Goal: Information Seeking & Learning: Learn about a topic

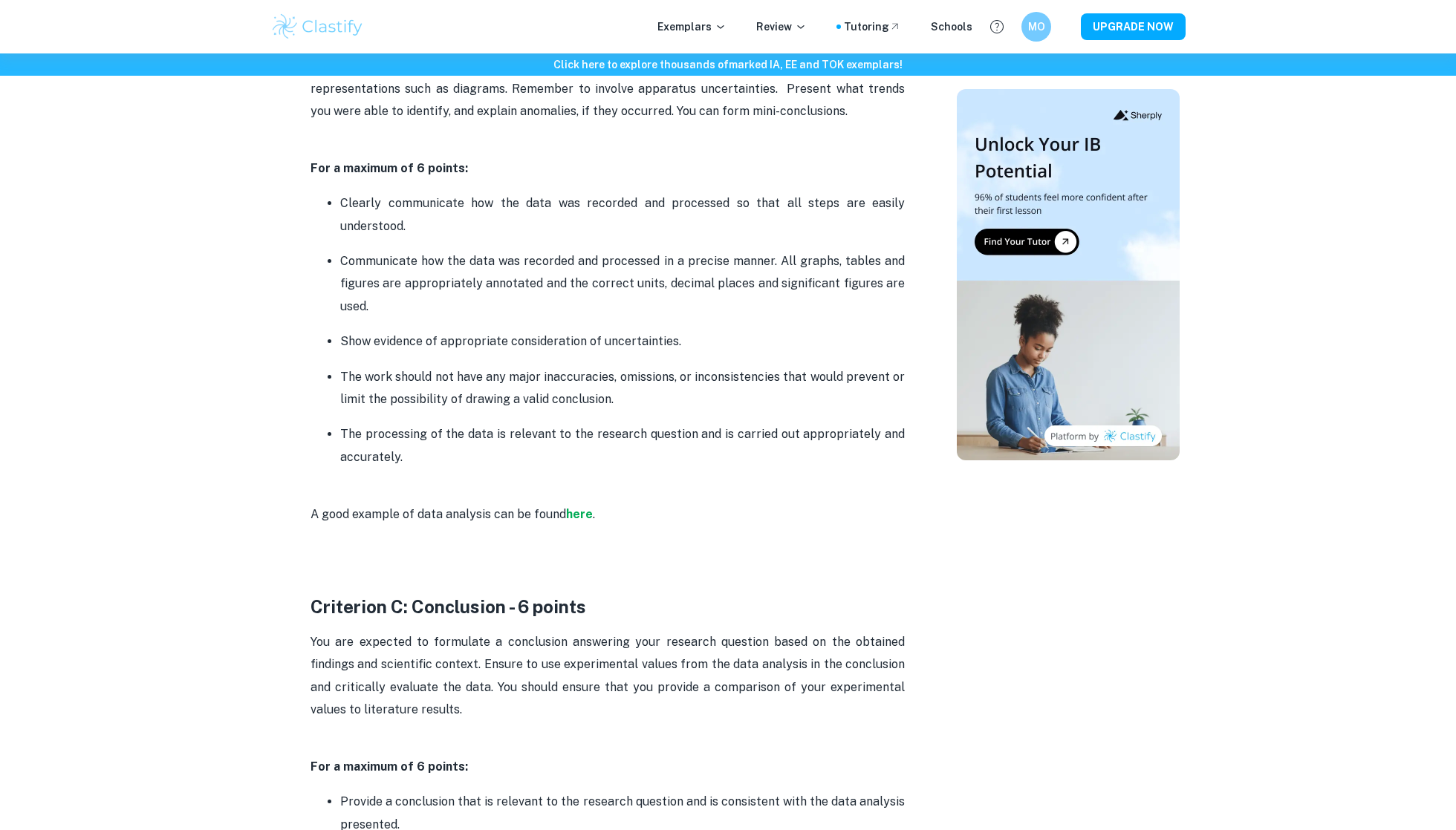
scroll to position [1852, 0]
click at [582, 506] on strong "here" at bounding box center [579, 513] width 26 height 14
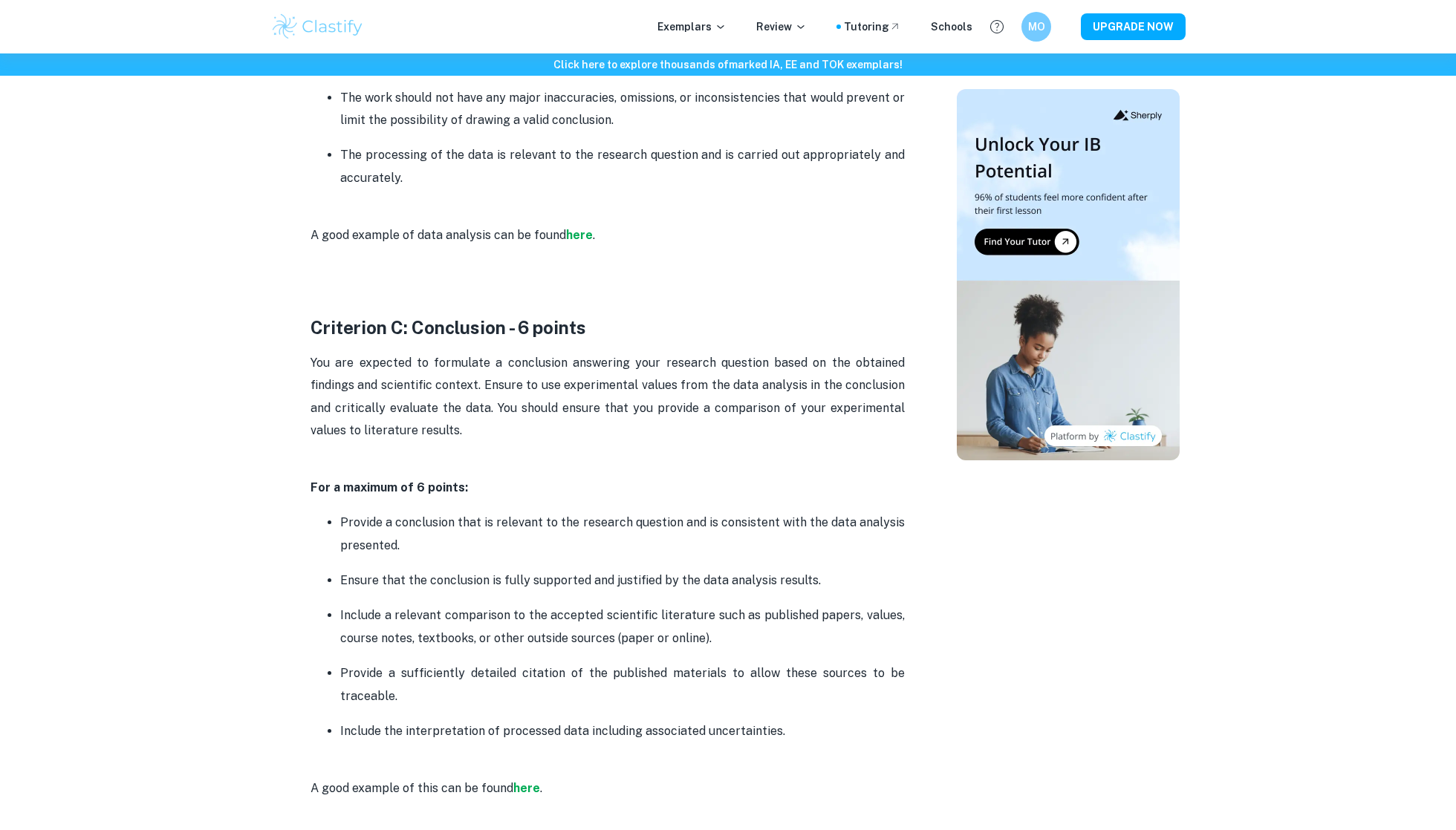
scroll to position [2134, 0]
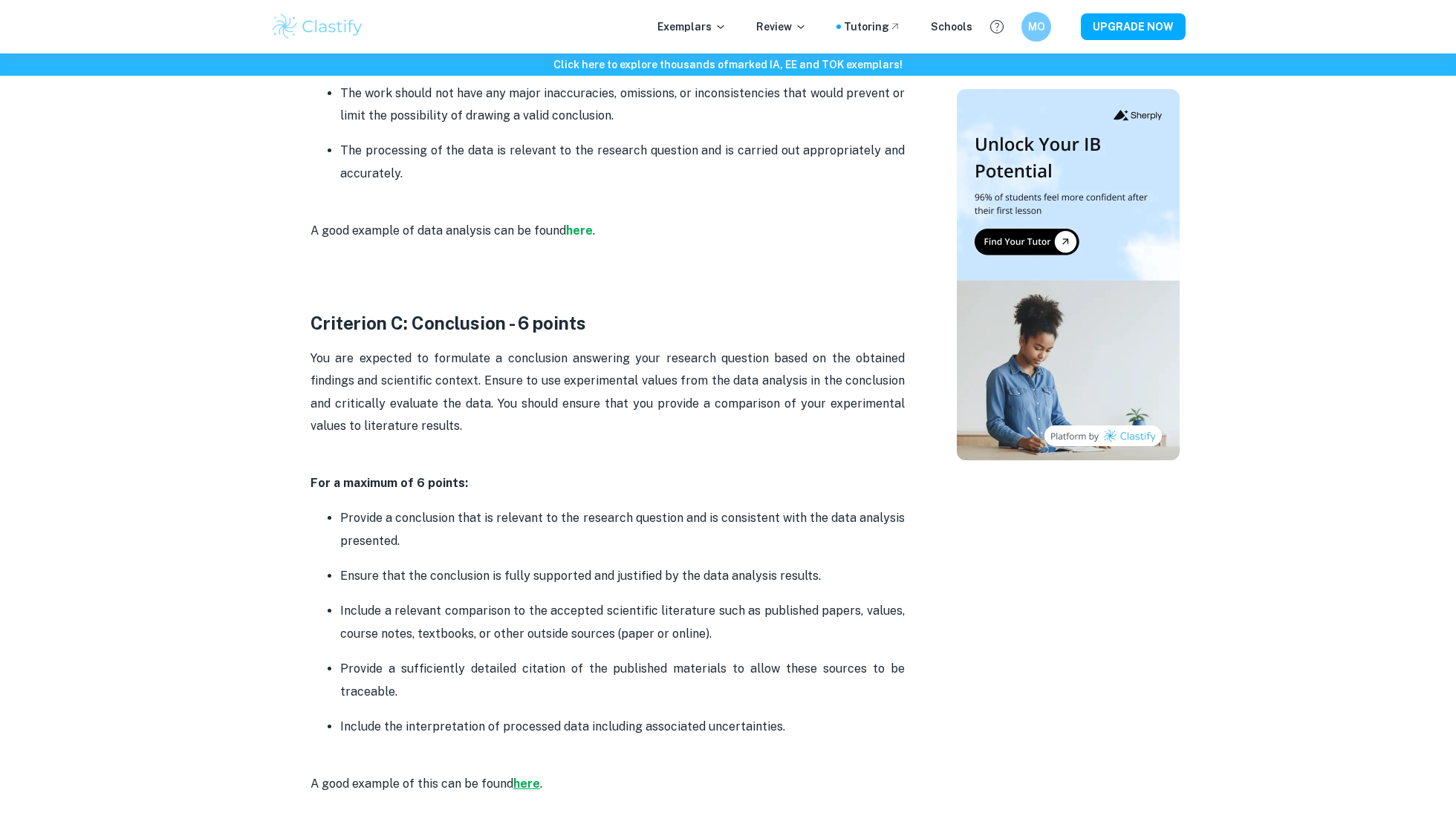
click at [526, 777] on strong "here" at bounding box center [526, 784] width 26 height 14
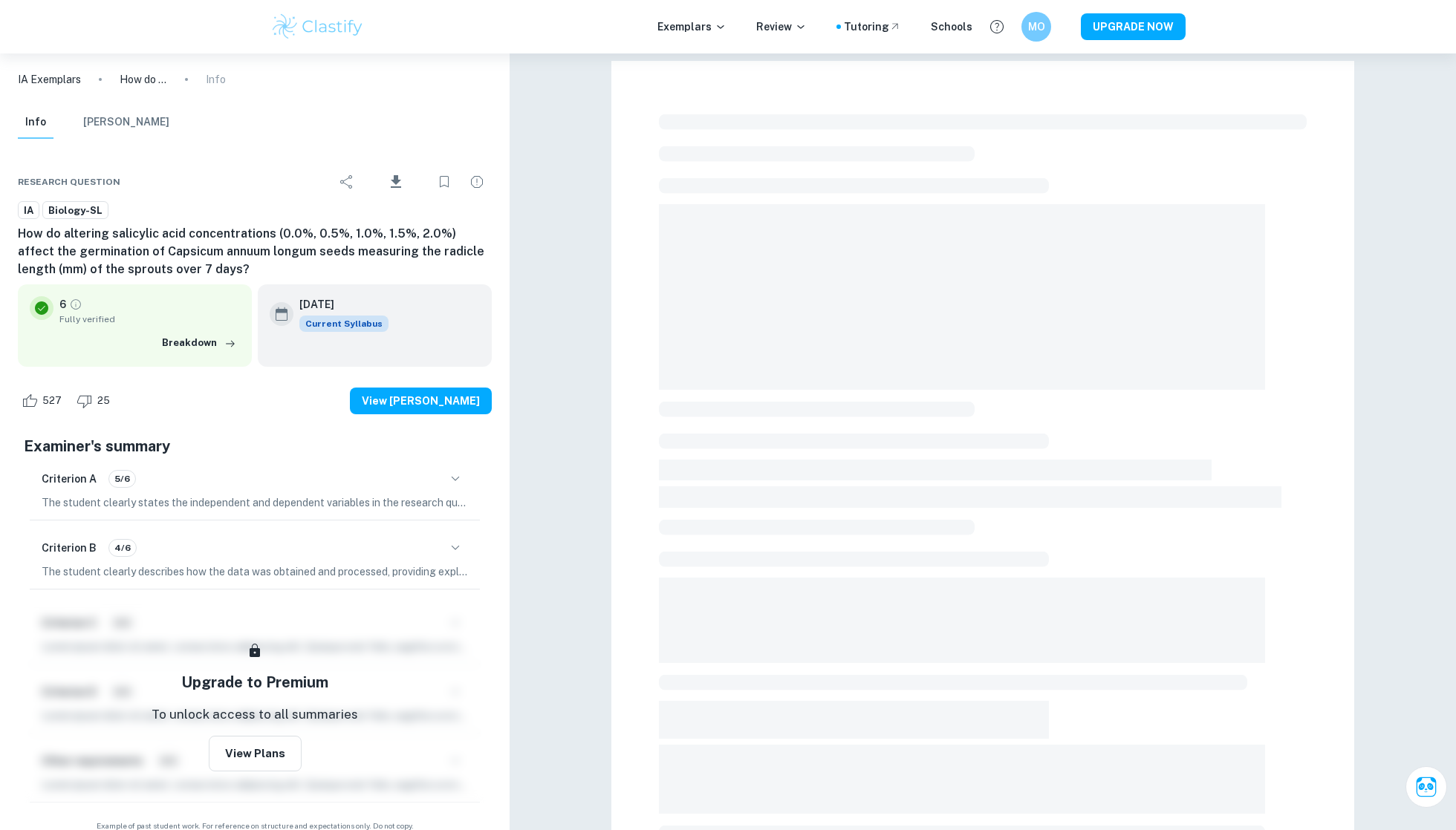
checkbox input "true"
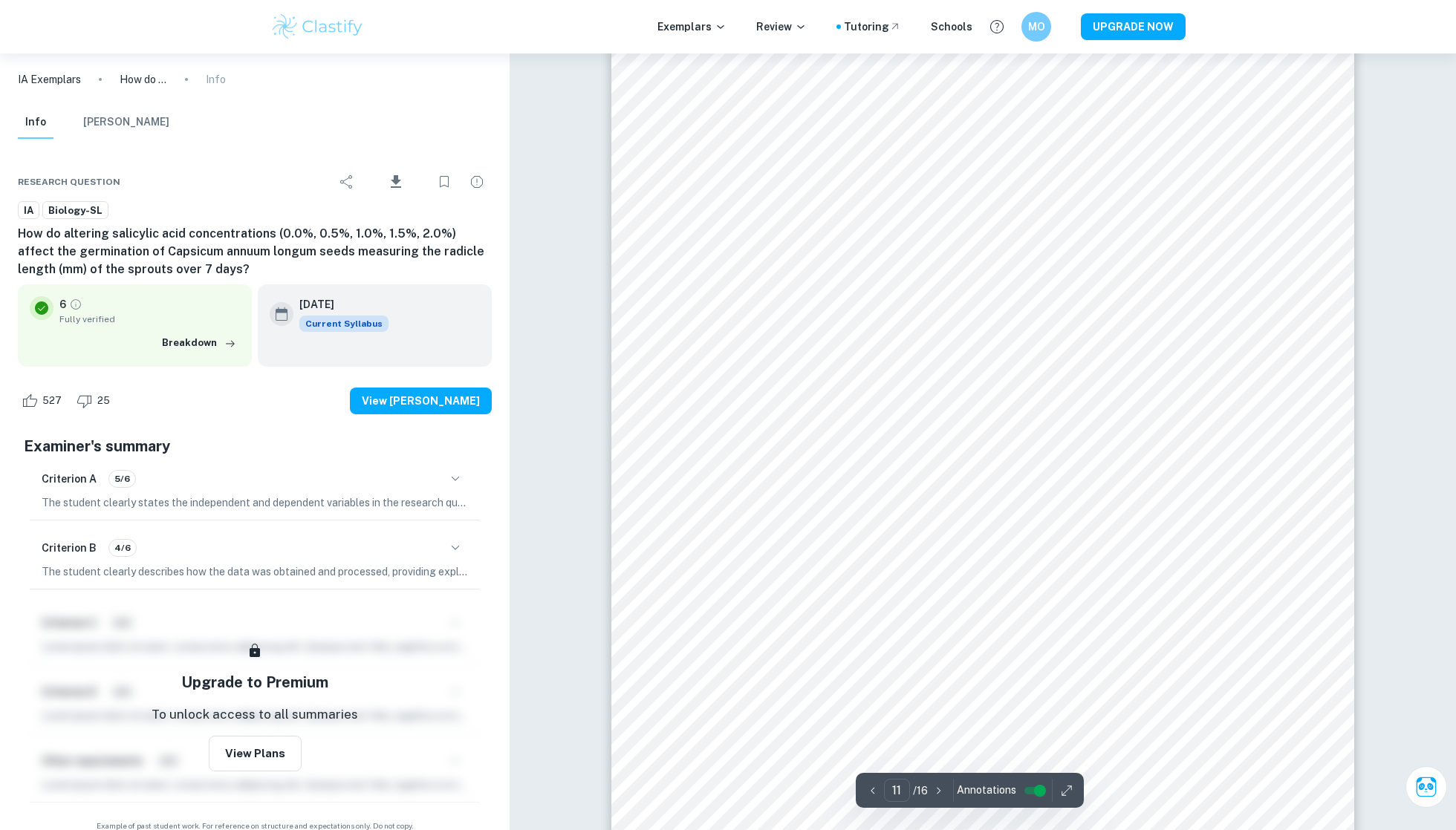
scroll to position [11162, 0]
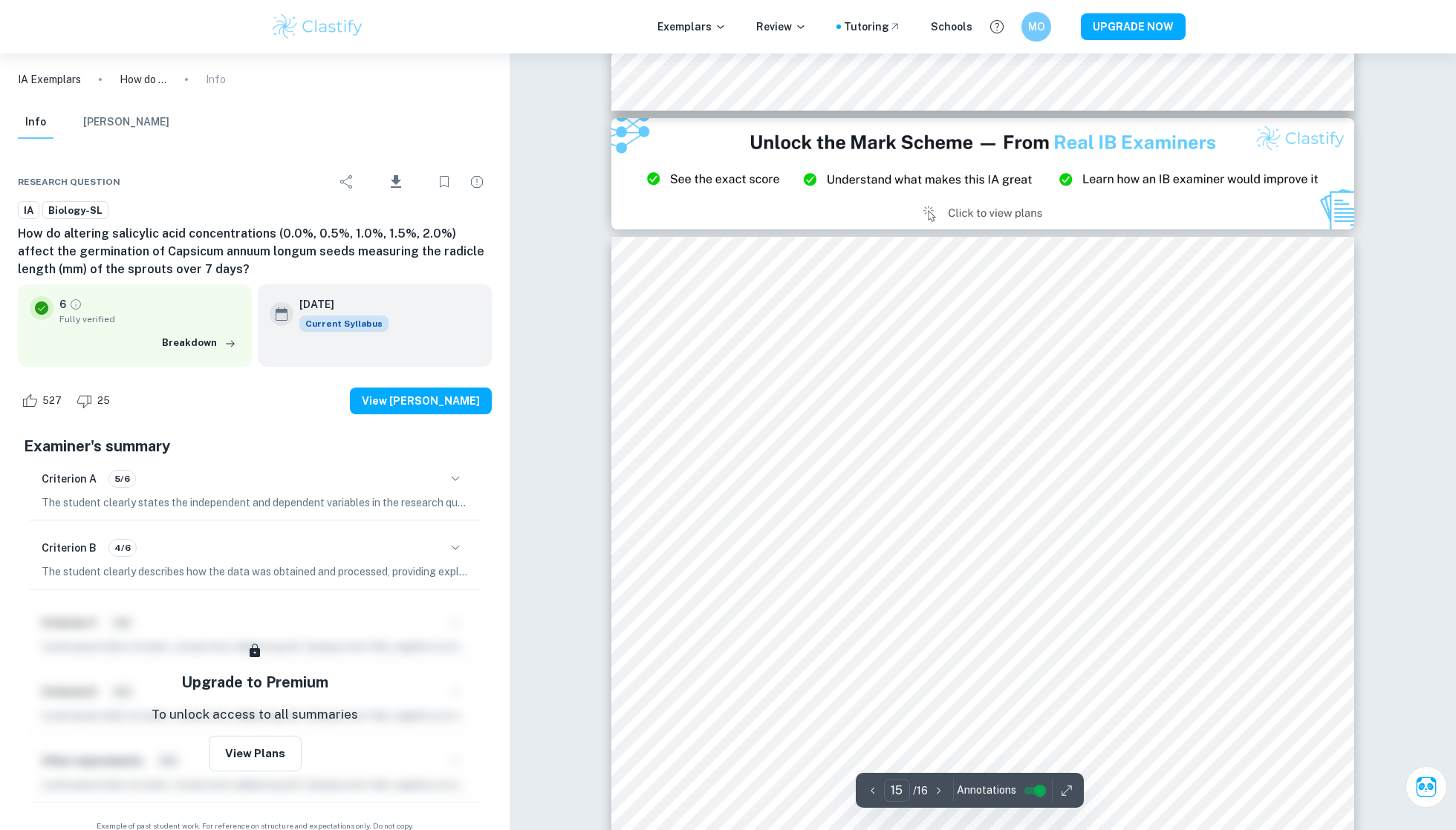
type input "14"
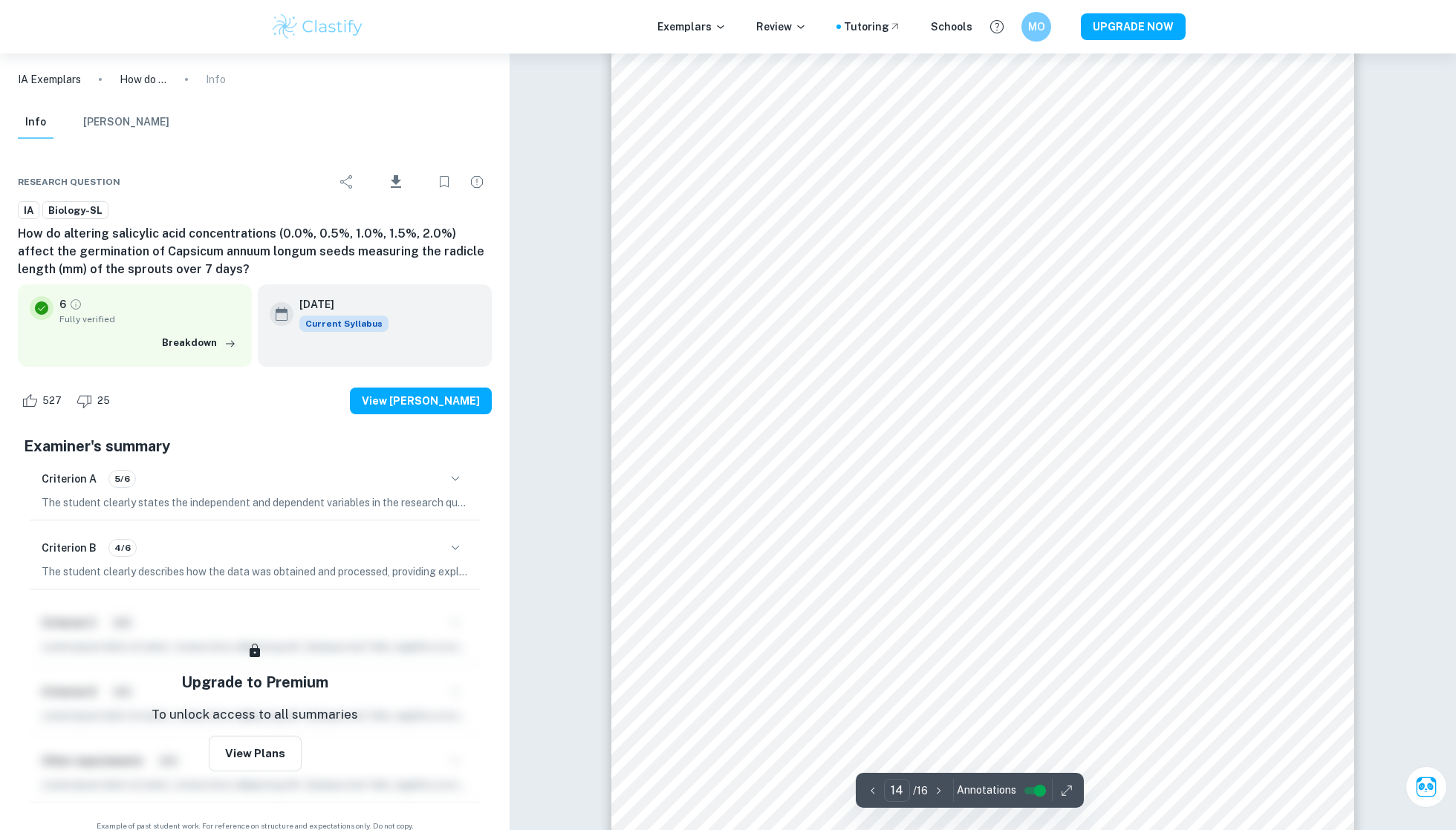
scroll to position [14126, 0]
type input "12"
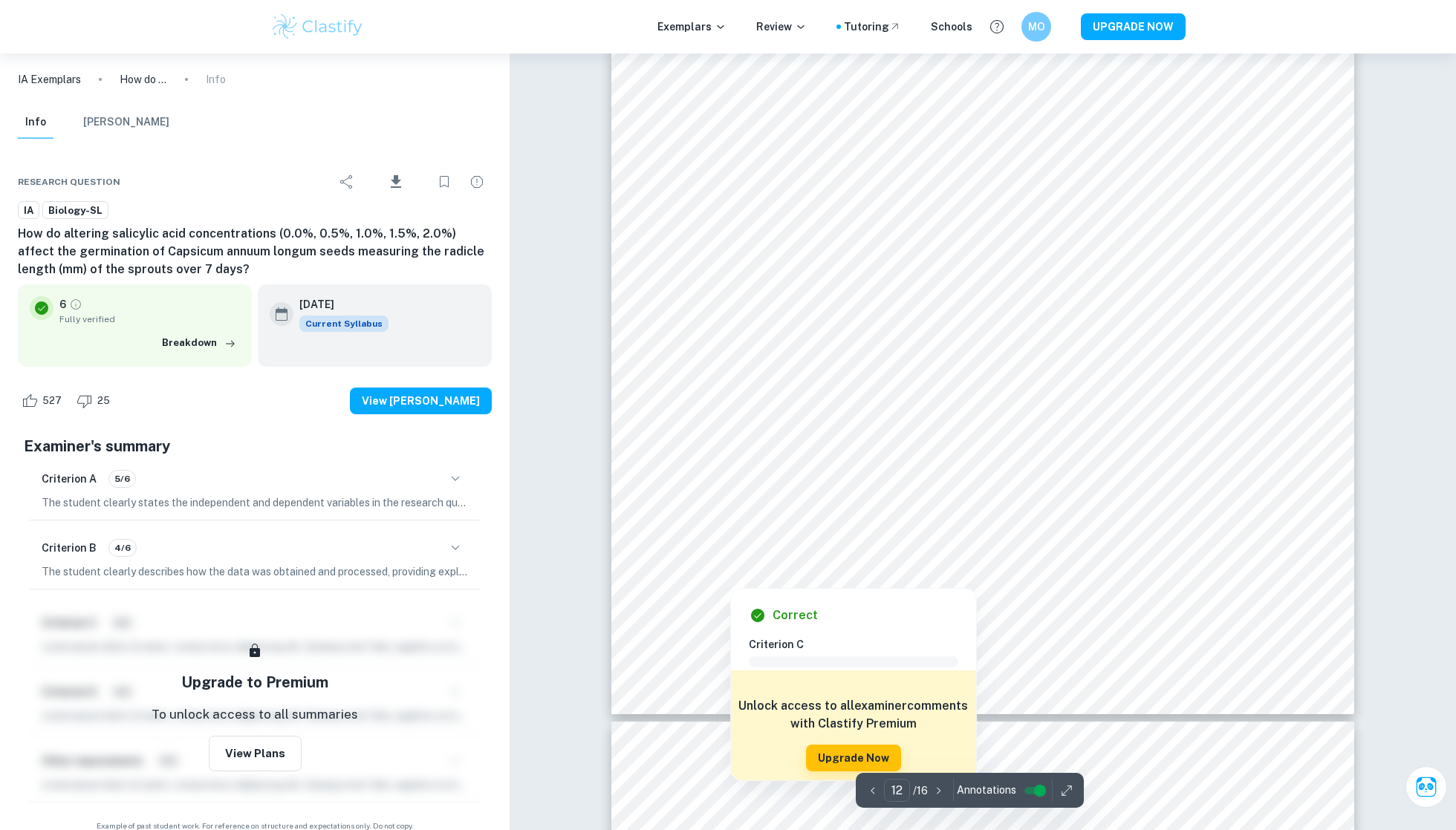
scroll to position [12377, 0]
